Goal: Task Accomplishment & Management: Manage account settings

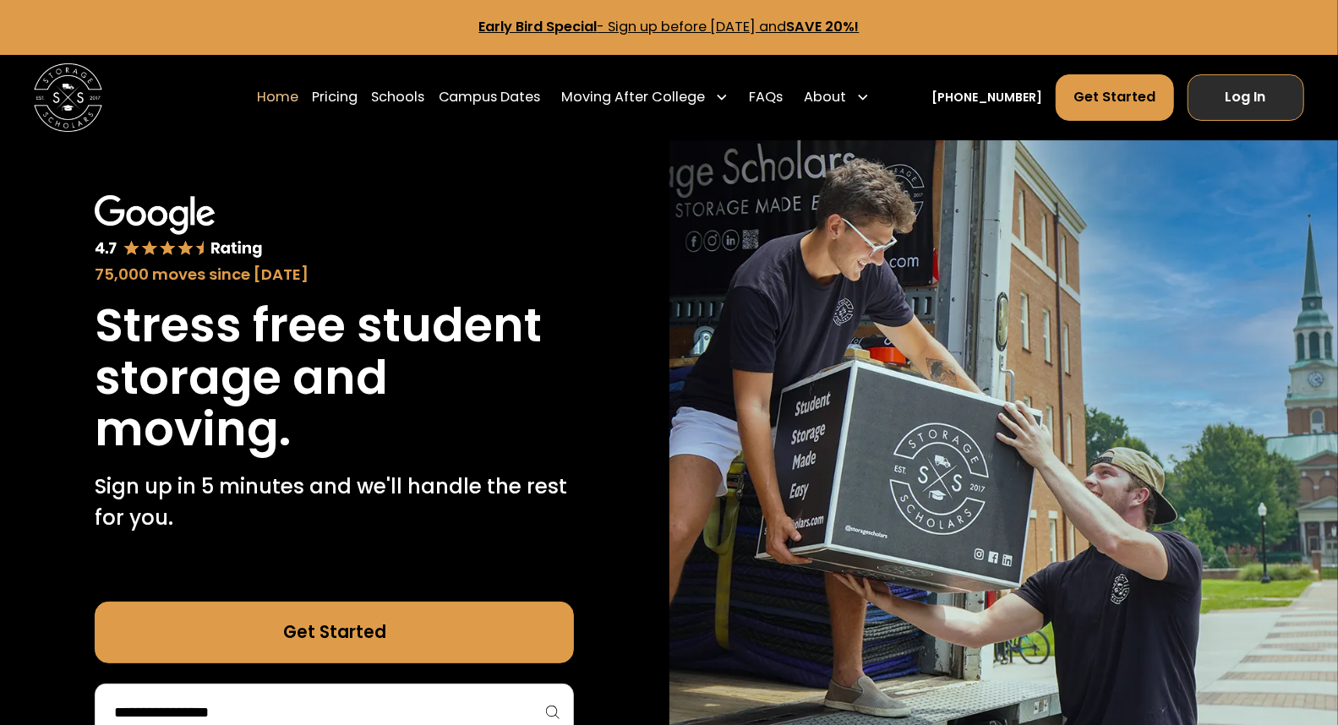
click at [1245, 112] on link "Log In" at bounding box center [1246, 97] width 117 height 47
click at [1214, 104] on link "Log In" at bounding box center [1246, 97] width 117 height 47
click at [1228, 106] on link "Log In" at bounding box center [1246, 97] width 117 height 47
